Goal: Task Accomplishment & Management: Manage account settings

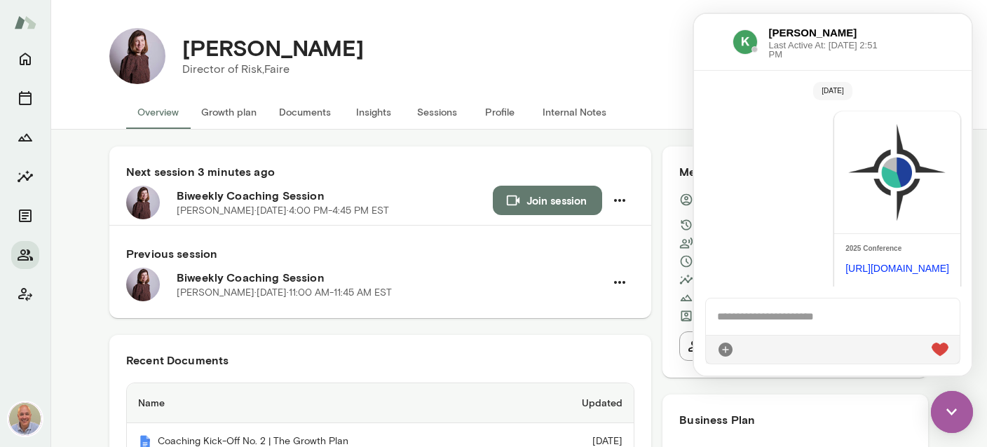
scroll to position [46, 0]
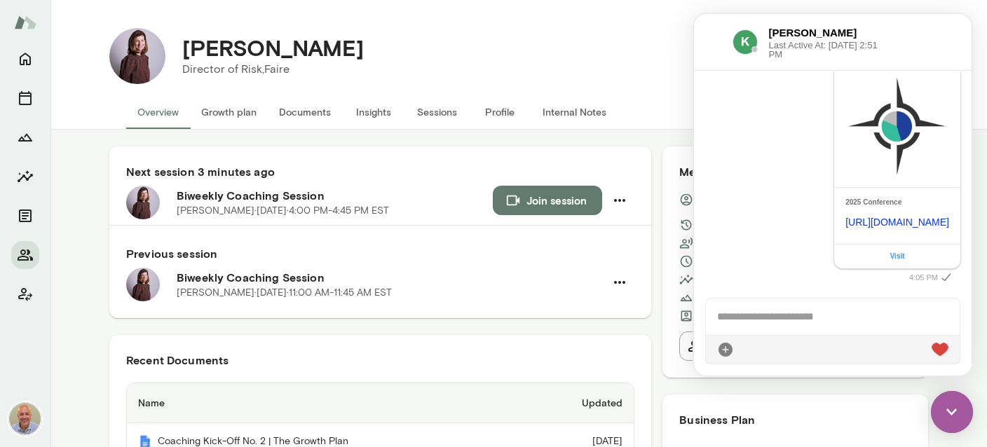
click at [576, 112] on button "Internal Notes" at bounding box center [575, 112] width 86 height 34
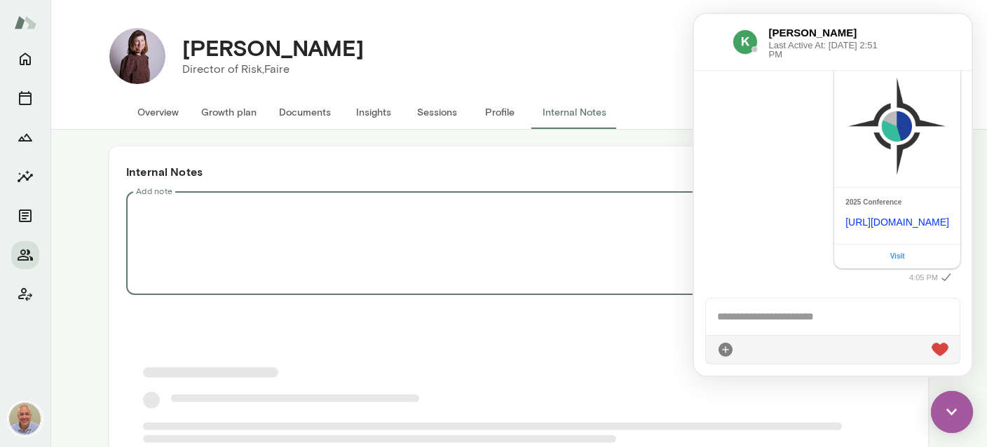
drag, startPoint x: 338, startPoint y: 226, endPoint x: 324, endPoint y: 226, distance: 14.0
click at [338, 226] on textarea "Add note" at bounding box center [519, 243] width 766 height 81
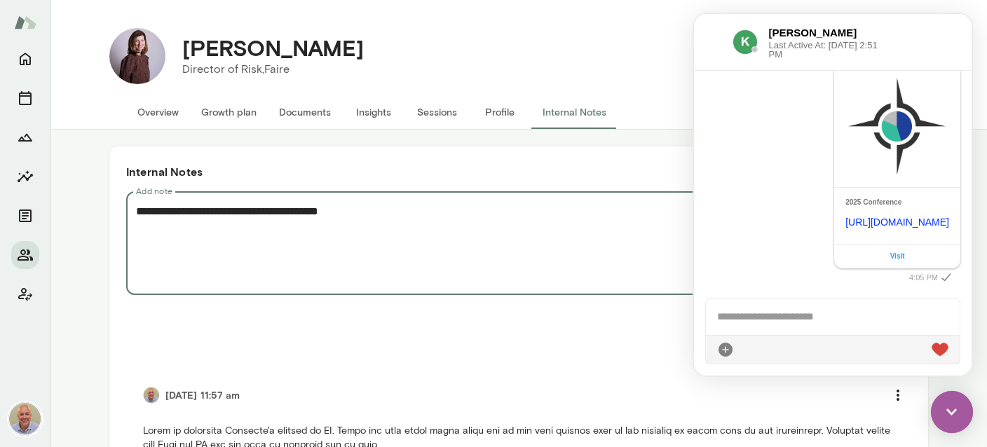
drag, startPoint x: 953, startPoint y: 407, endPoint x: 938, endPoint y: 396, distance: 18.5
click at [952, 407] on img at bounding box center [952, 412] width 42 height 42
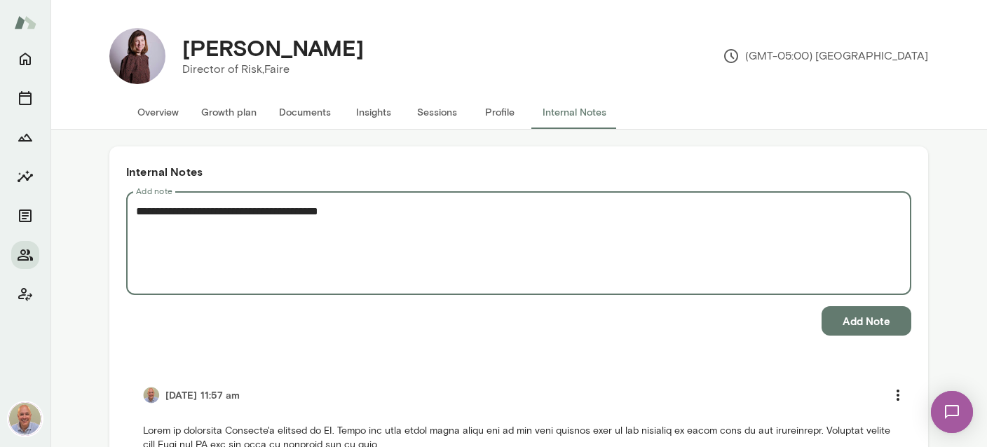
click at [498, 206] on textarea "**********" at bounding box center [519, 243] width 766 height 81
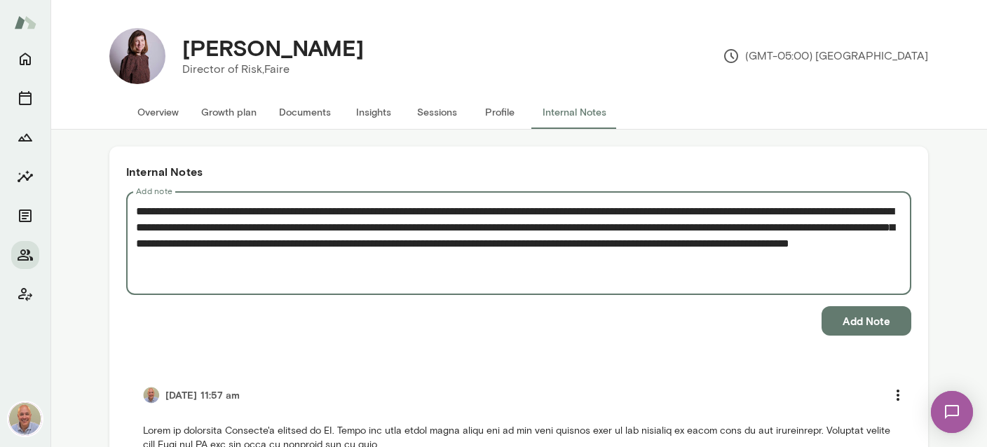
click at [528, 252] on textarea "**********" at bounding box center [519, 243] width 766 height 81
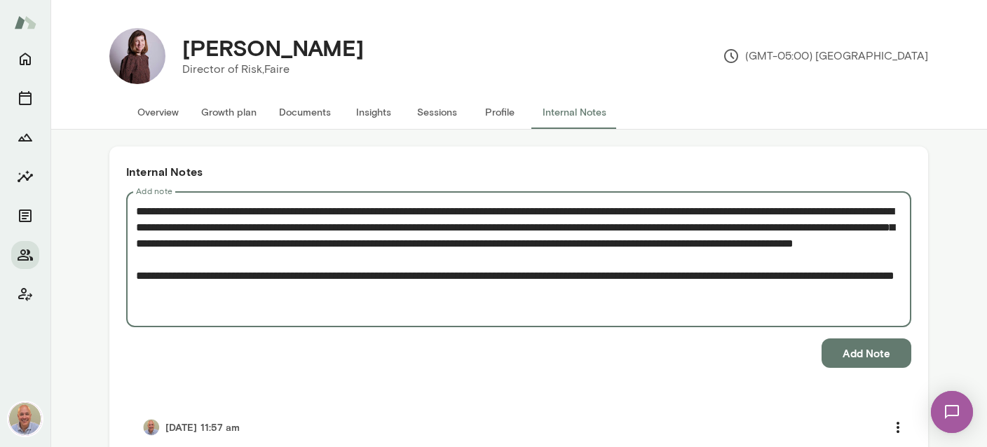
click at [320, 292] on textarea "**********" at bounding box center [519, 259] width 766 height 113
click at [317, 305] on textarea "**********" at bounding box center [519, 259] width 766 height 113
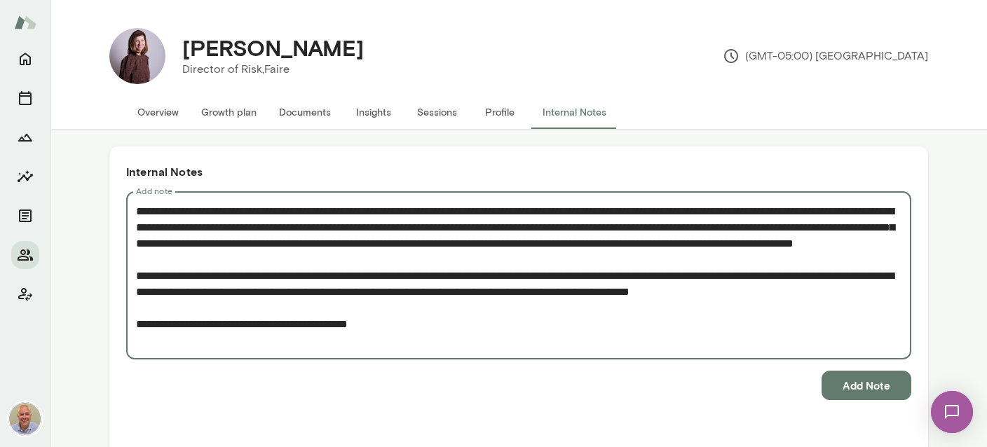
click at [458, 345] on textarea "**********" at bounding box center [519, 275] width 766 height 145
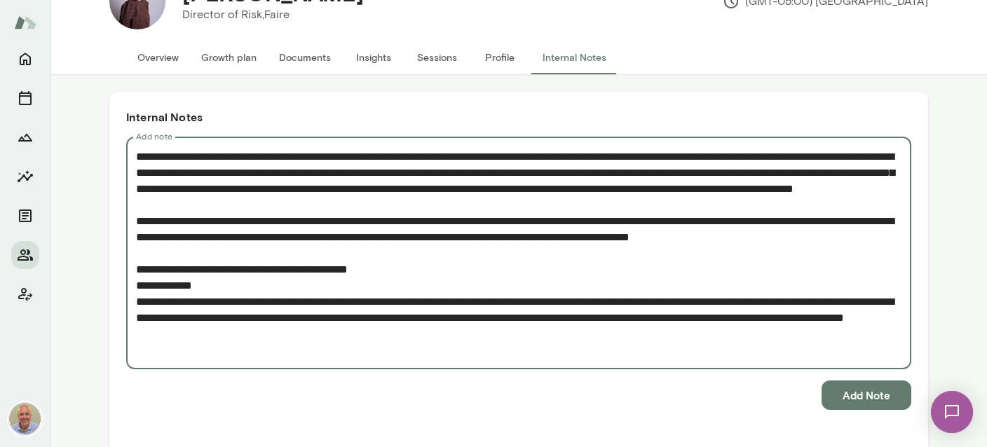
scroll to position [83, 0]
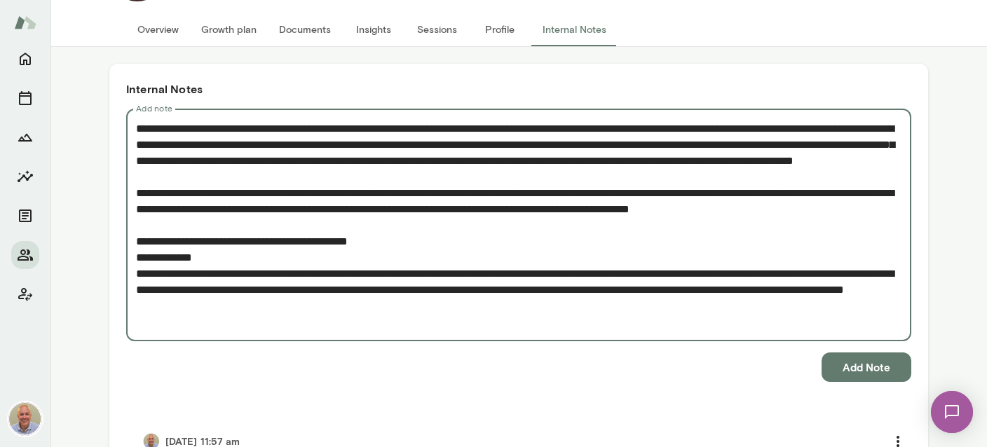
type textarea "**********"
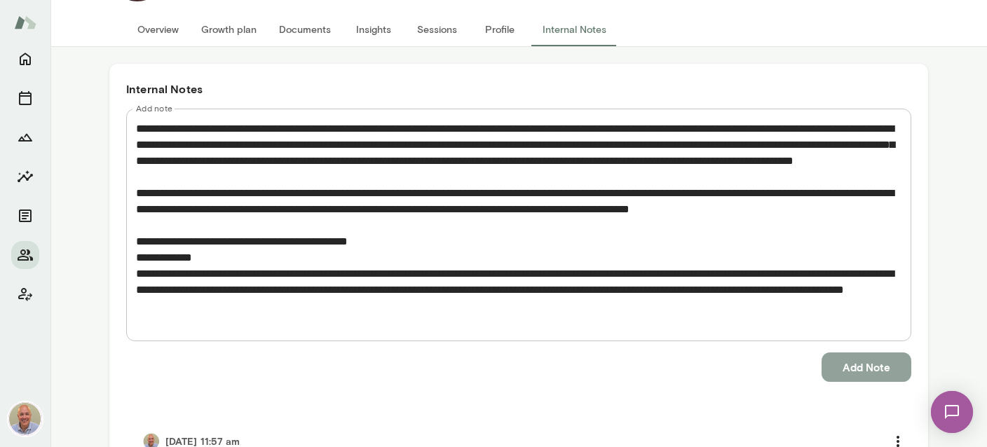
click at [862, 365] on button "Add Note" at bounding box center [867, 367] width 90 height 29
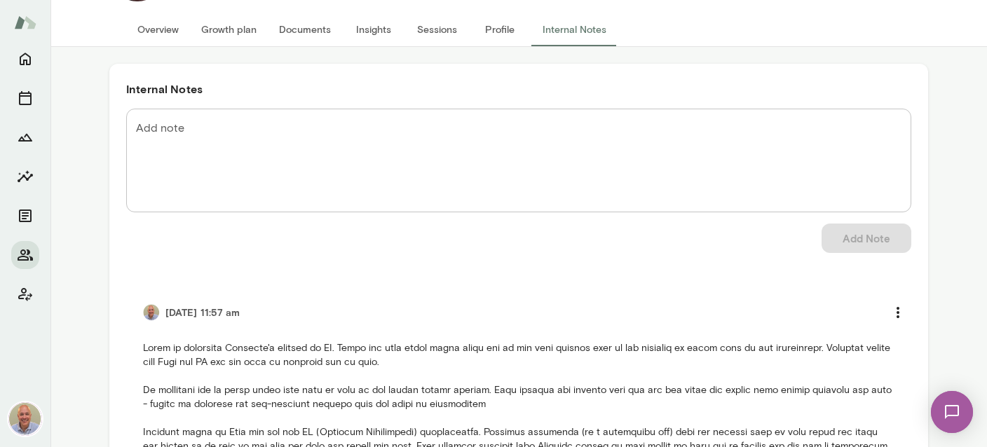
scroll to position [0, 0]
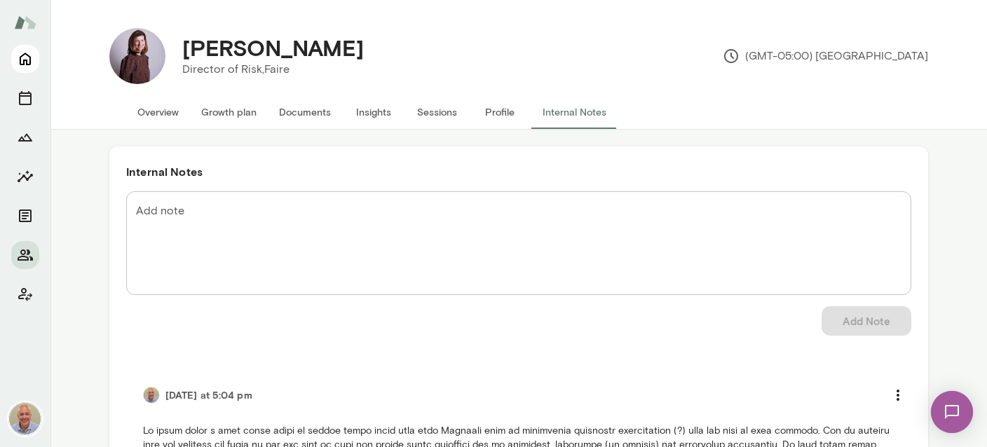
click at [25, 61] on icon "Home" at bounding box center [25, 59] width 11 height 13
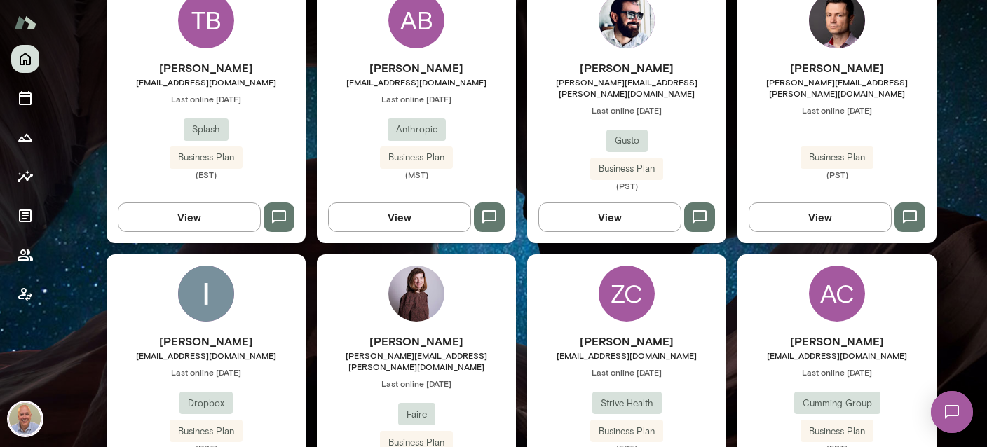
scroll to position [436, 0]
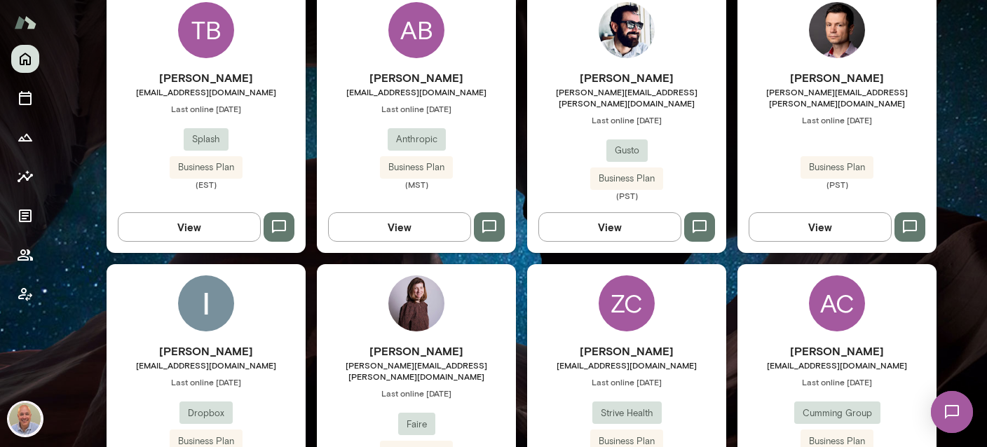
click at [399, 85] on h6 "[PERSON_NAME]" at bounding box center [416, 77] width 199 height 17
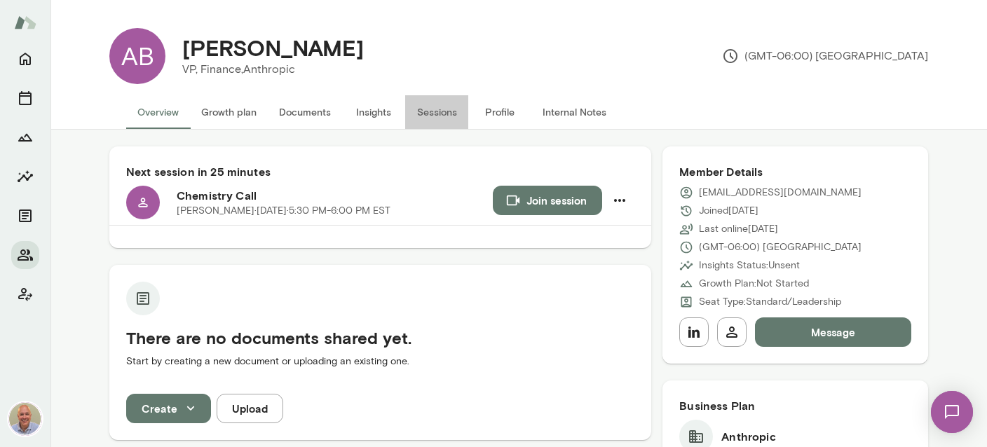
click at [415, 115] on button "Sessions" at bounding box center [436, 112] width 63 height 34
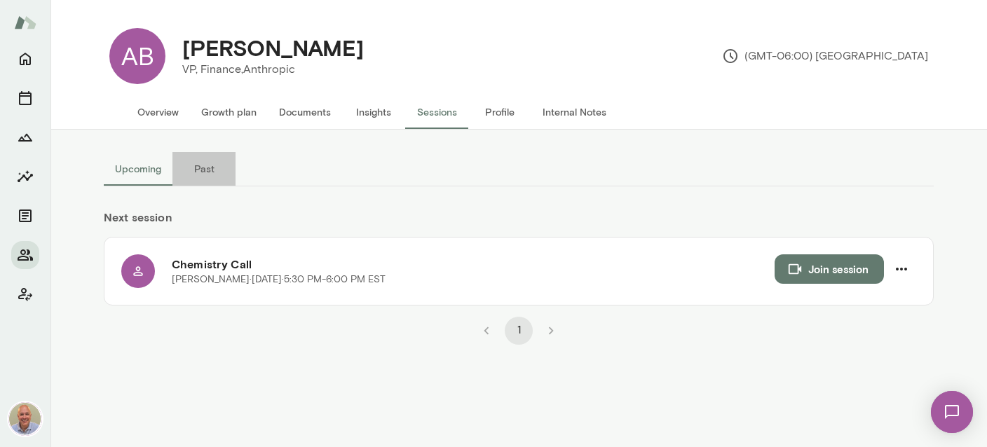
click at [217, 165] on button "Past" at bounding box center [204, 169] width 63 height 34
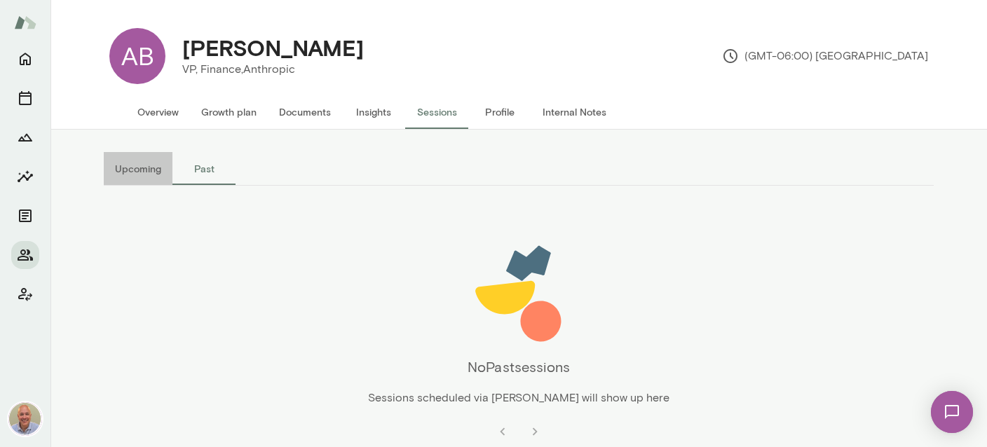
click at [126, 171] on button "Upcoming" at bounding box center [138, 169] width 69 height 34
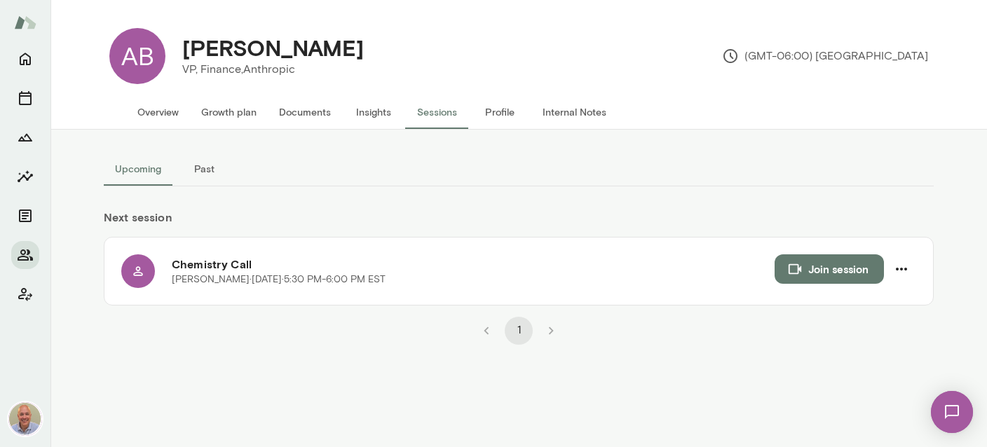
click at [158, 115] on button "Overview" at bounding box center [158, 112] width 64 height 34
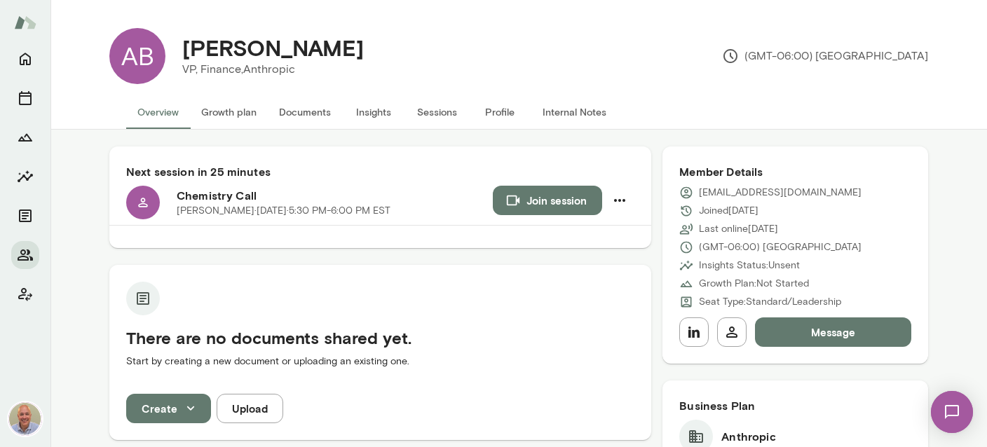
click at [574, 113] on button "Internal Notes" at bounding box center [575, 112] width 86 height 34
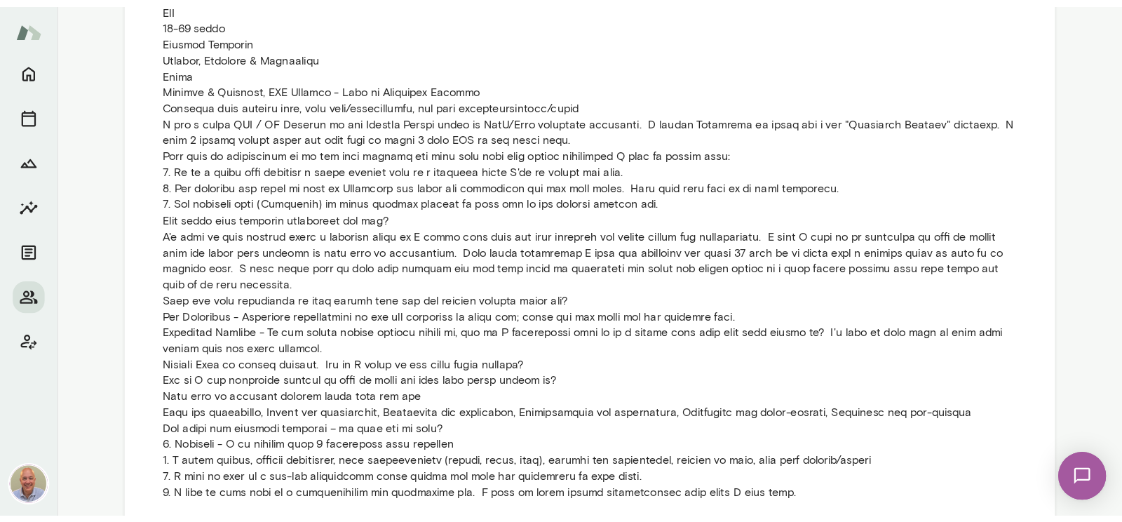
scroll to position [499, 0]
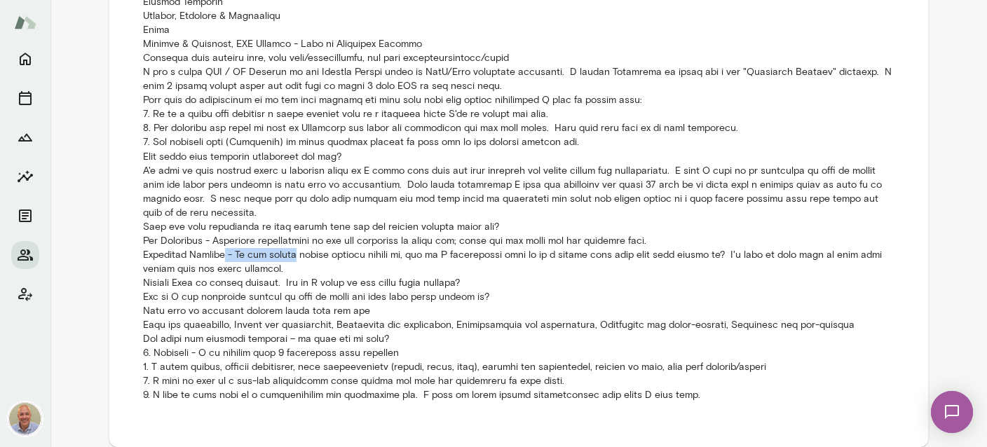
drag, startPoint x: 226, startPoint y: 252, endPoint x: 295, endPoint y: 255, distance: 69.5
click at [295, 255] on p at bounding box center [519, 164] width 752 height 478
click at [294, 267] on p at bounding box center [519, 164] width 752 height 478
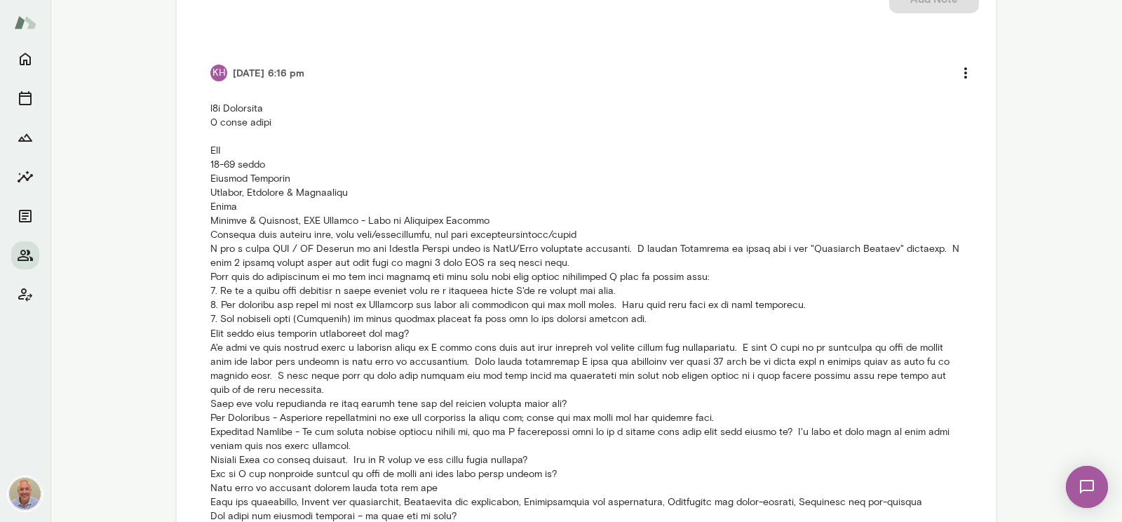
scroll to position [403, 0]
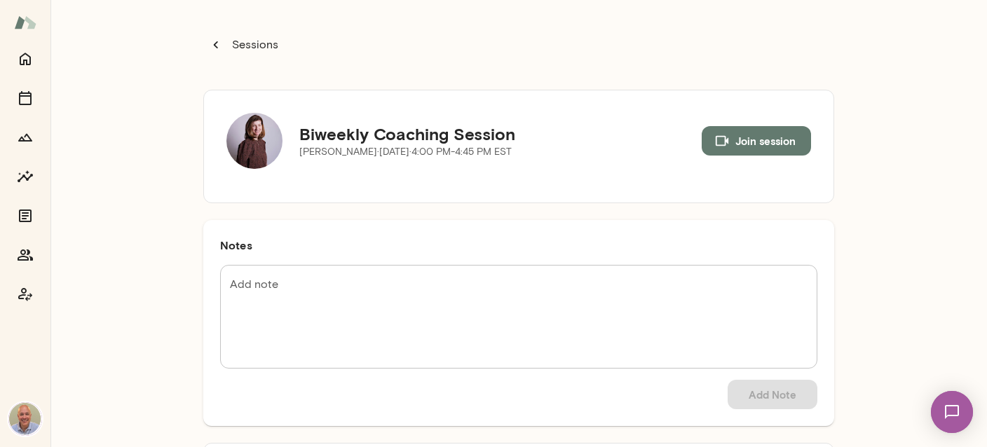
click at [40, 182] on div at bounding box center [25, 246] width 50 height 403
click at [39, 65] on div at bounding box center [25, 177] width 28 height 264
click at [32, 61] on icon "Home" at bounding box center [25, 58] width 17 height 17
